Goal: Transaction & Acquisition: Purchase product/service

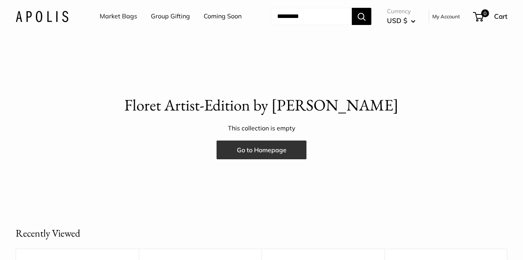
click at [244, 152] on link "Go to Homepage" at bounding box center [262, 150] width 90 height 19
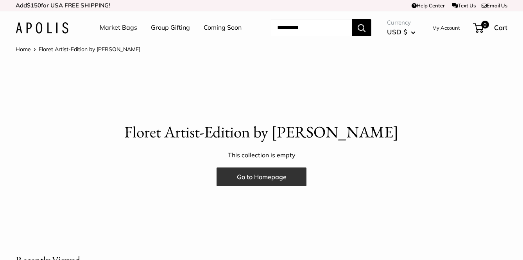
click at [277, 176] on link "Go to Homepage" at bounding box center [262, 177] width 90 height 19
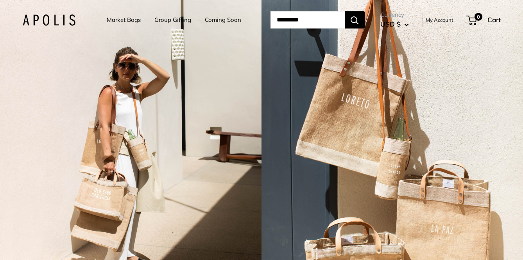
click at [284, 18] on input "Search..." at bounding box center [307, 19] width 75 height 17
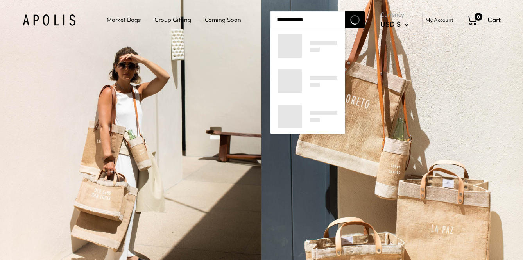
type input "**********"
click at [345, 11] on button "Search" at bounding box center [355, 19] width 20 height 17
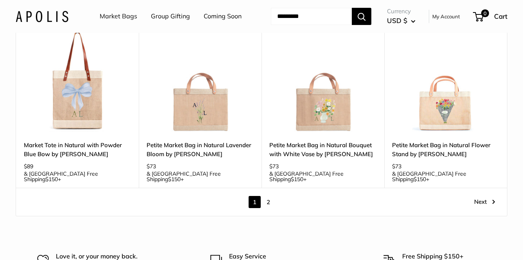
scroll to position [999, 0]
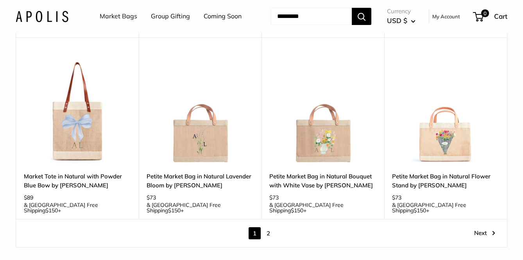
click at [268, 227] on link "2" at bounding box center [268, 233] width 12 height 12
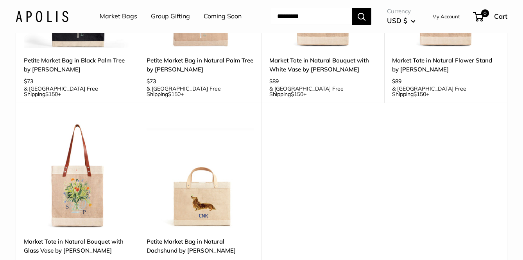
scroll to position [374, 0]
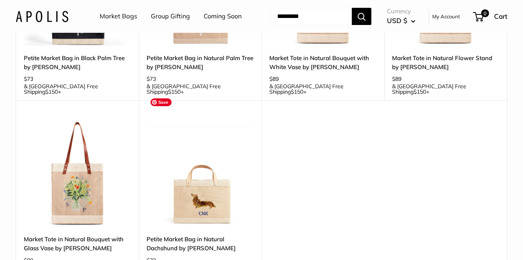
click at [0, 0] on img at bounding box center [0, 0] width 0 height 0
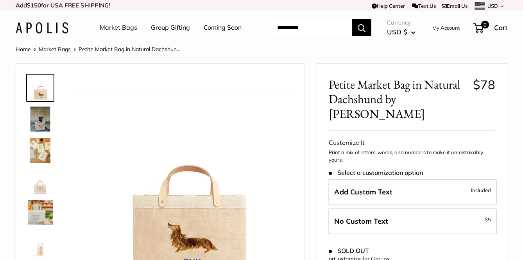
click at [39, 120] on img at bounding box center [40, 119] width 25 height 25
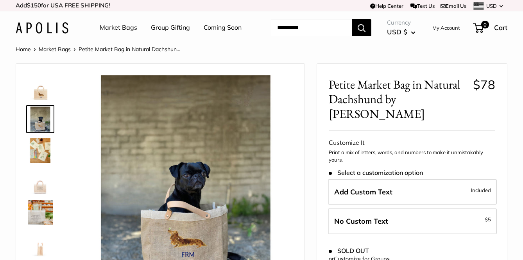
click at [40, 121] on img at bounding box center [40, 119] width 25 height 25
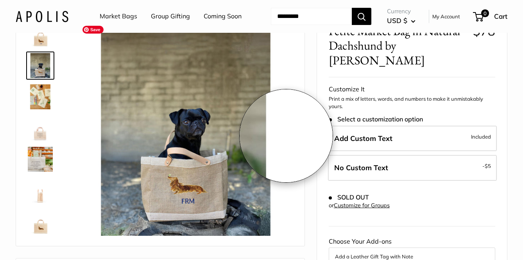
scroll to position [59, 0]
